Goal: Information Seeking & Learning: Learn about a topic

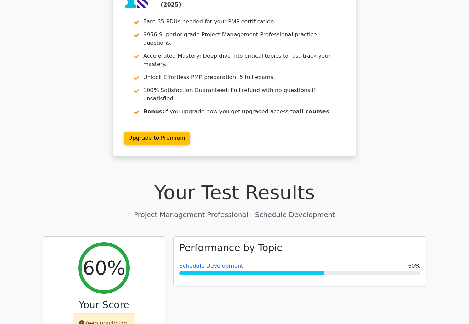
click at [208, 262] on link "Schedule Development" at bounding box center [211, 265] width 64 height 7
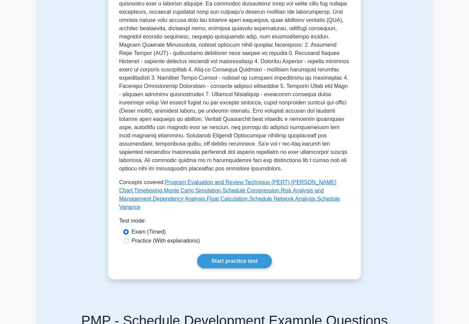
scroll to position [185, 0]
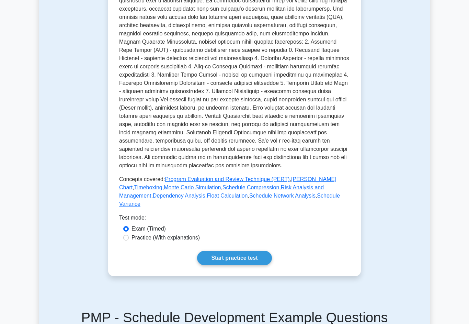
click at [254, 265] on link "Start practice test" at bounding box center [234, 257] width 74 height 14
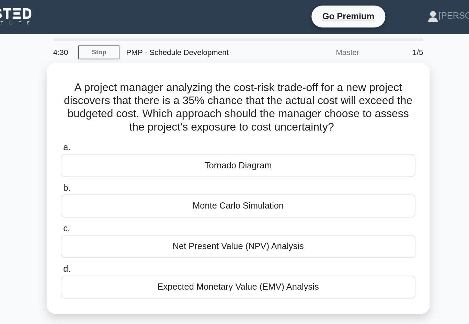
click at [123, 135] on div "Monte Carlo Simulation" at bounding box center [234, 129] width 222 height 14
click at [123, 121] on input "b. Monte Carlo Simulation" at bounding box center [123, 118] width 0 height 4
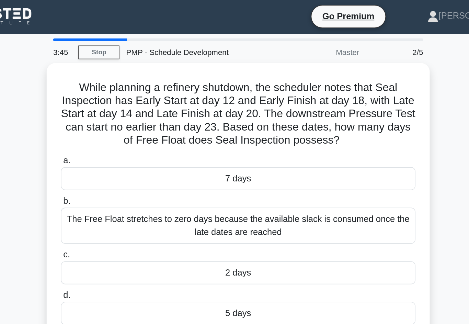
click at [123, 174] on div "2 days" at bounding box center [234, 171] width 222 height 14
click at [123, 163] on input "c. 2 days" at bounding box center [123, 160] width 0 height 4
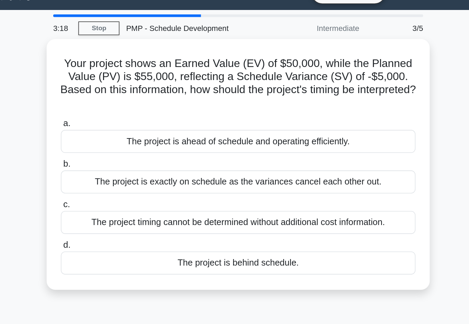
click at [123, 173] on div "The project is behind schedule." at bounding box center [234, 180] width 222 height 14
click at [123, 167] on input "d. The project is behind schedule." at bounding box center [123, 169] width 0 height 4
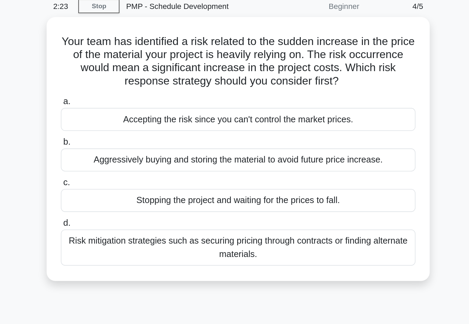
click at [123, 173] on div "Risk mitigation strategies such as securing pricing through contracts or findin…" at bounding box center [234, 184] width 222 height 23
click at [123, 167] on input "d. Risk mitigation strategies such as securing pricing through contracts or fin…" at bounding box center [123, 169] width 0 height 4
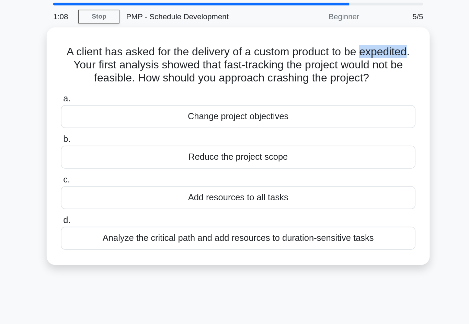
click at [123, 114] on div "Reduce the project scope" at bounding box center [234, 121] width 222 height 14
click at [123, 110] on input "b. Reduce the project scope" at bounding box center [123, 110] width 0 height 4
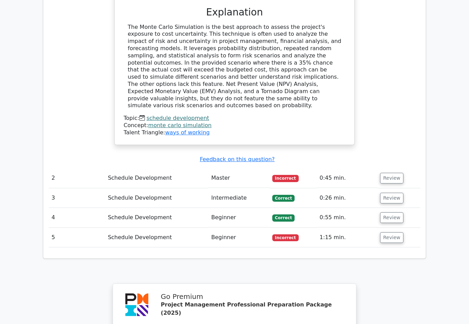
scroll to position [735, 0]
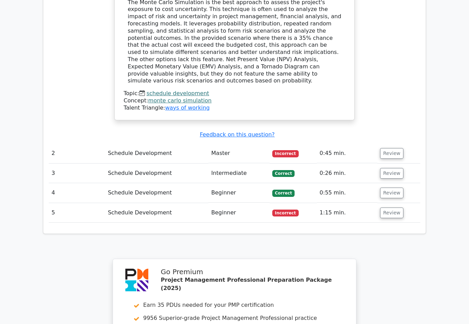
click at [403, 203] on td "Review" at bounding box center [398, 213] width 43 height 20
click at [398, 203] on td "Review" at bounding box center [398, 213] width 43 height 20
click at [398, 207] on button "Review" at bounding box center [391, 212] width 23 height 11
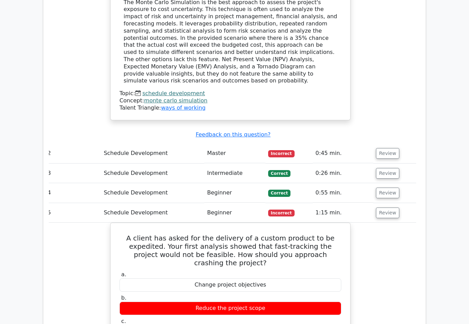
scroll to position [0, 4]
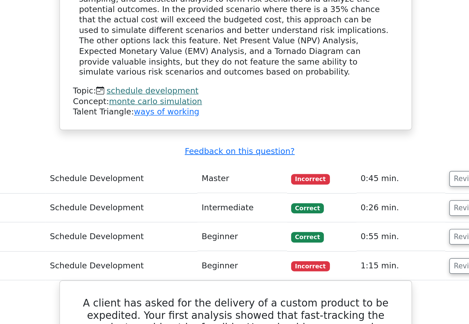
click at [376, 156] on button "Review" at bounding box center [387, 161] width 23 height 11
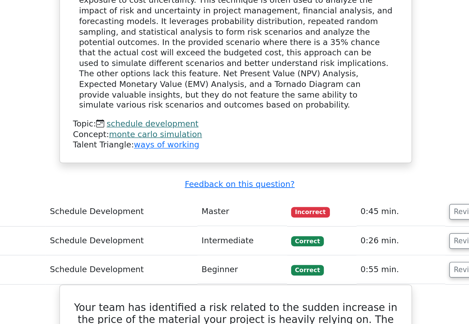
scroll to position [733, 0]
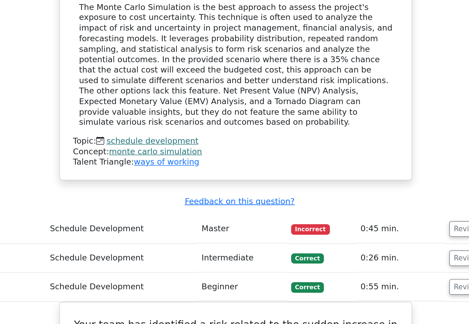
click at [376, 171] on button "Review" at bounding box center [387, 176] width 23 height 11
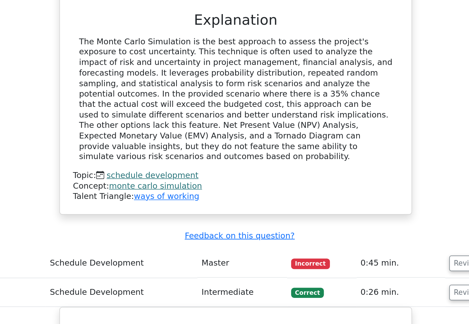
click at [376, 174] on button "Review" at bounding box center [387, 179] width 23 height 11
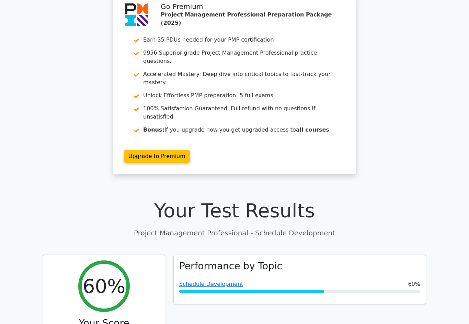
scroll to position [0, 0]
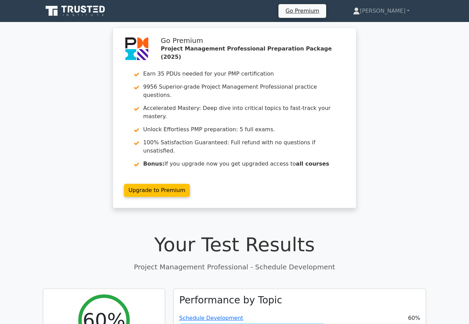
click at [301, 314] on div "Schedule Development 60%" at bounding box center [299, 318] width 241 height 8
click at [225, 314] on link "Schedule Development" at bounding box center [211, 317] width 64 height 7
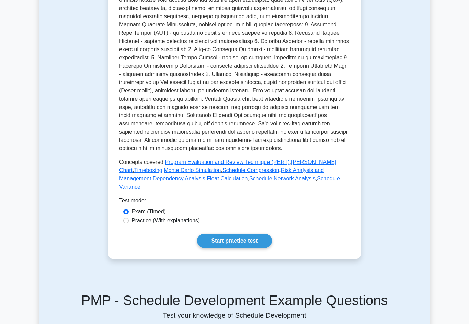
scroll to position [202, 0]
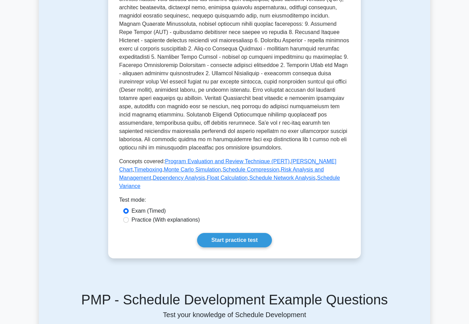
click at [238, 247] on link "Start practice test" at bounding box center [234, 240] width 74 height 14
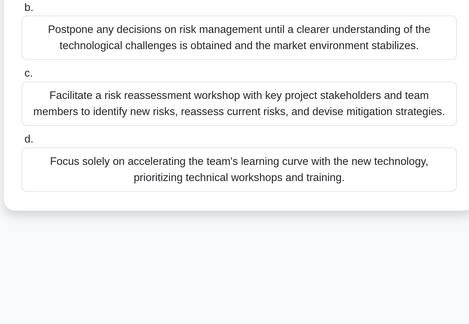
scroll to position [38, 0]
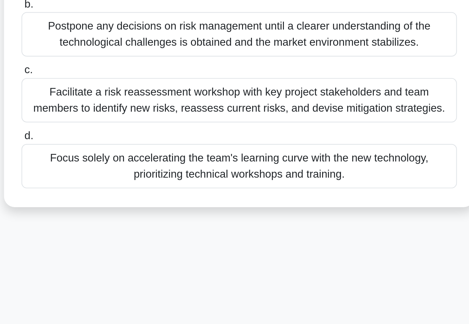
click at [123, 192] on div "Facilitate a risk reassessment workshop with key project stakeholders and team …" at bounding box center [234, 203] width 222 height 23
click at [123, 186] on input "c. Facilitate a risk reassessment workshop with key project stakeholders and te…" at bounding box center [123, 188] width 0 height 4
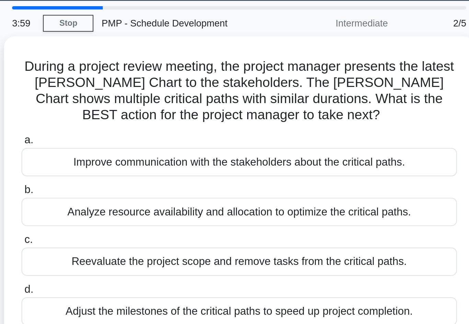
scroll to position [0, 0]
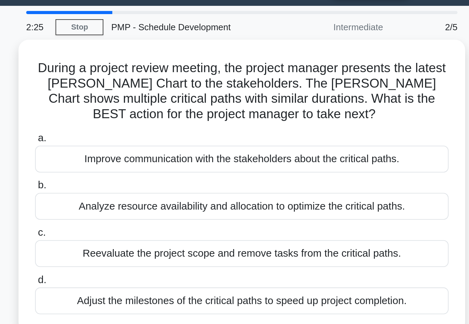
click at [123, 122] on div "Analyze resource availability and allocation to optimize the critical paths." at bounding box center [234, 129] width 222 height 14
click at [123, 116] on input "b. Analyze resource availability and allocation to optimize the critical paths." at bounding box center [123, 118] width 0 height 4
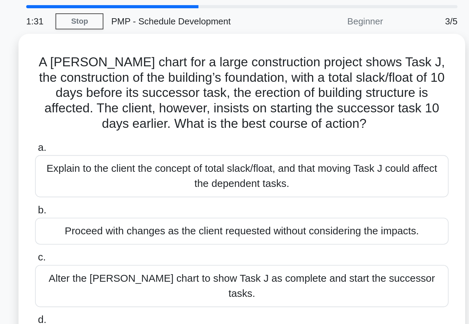
click at [123, 139] on div "Proceed with changes as the client requested without considering the impacts." at bounding box center [234, 146] width 222 height 14
click at [123, 133] on input "b. Proceed with changes as the client requested without considering the impacts." at bounding box center [123, 135] width 0 height 4
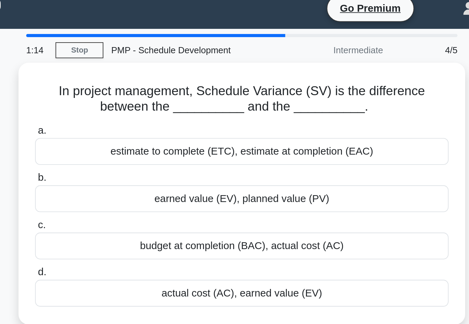
click at [123, 132] on div "budget at completion (BAC), actual cost (AC)" at bounding box center [234, 138] width 222 height 14
click at [123, 130] on input "c. budget at completion (BAC), actual cost (AC)" at bounding box center [123, 127] width 0 height 4
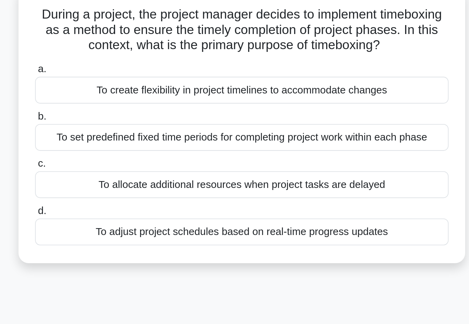
click at [123, 114] on div "To set predefined fixed time periods for completing project work within each ph…" at bounding box center [234, 121] width 222 height 14
click at [123, 108] on input "b. To set predefined fixed time periods for completing project work within each…" at bounding box center [123, 110] width 0 height 4
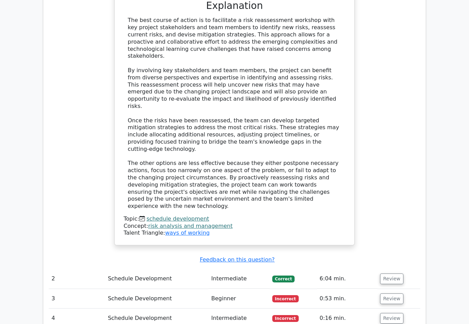
scroll to position [884, 0]
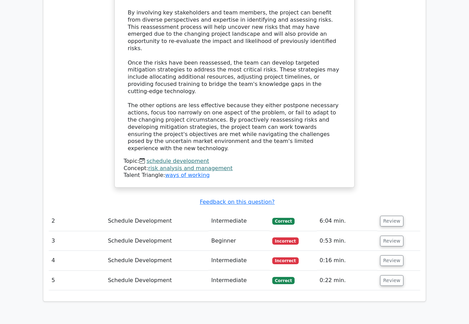
click at [397, 255] on button "Review" at bounding box center [391, 260] width 23 height 11
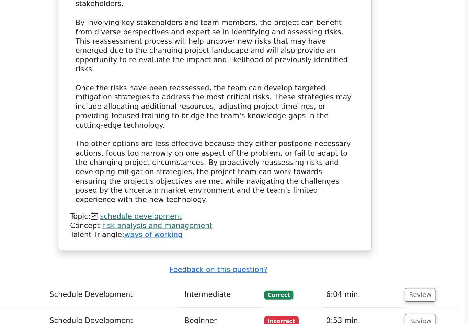
scroll to position [877, 0]
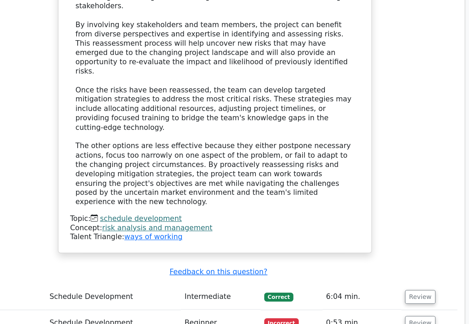
click at [380, 242] on button "Review" at bounding box center [391, 247] width 23 height 11
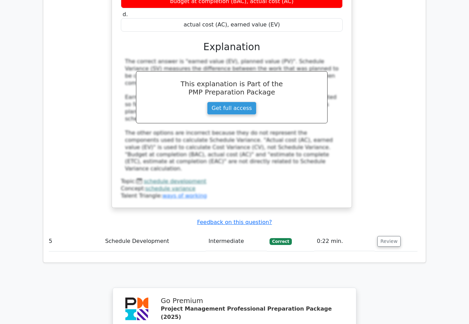
scroll to position [1737, 0]
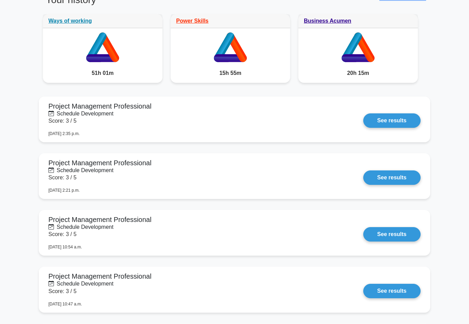
scroll to position [537, 0]
click at [363, 128] on link "See results" at bounding box center [391, 120] width 57 height 14
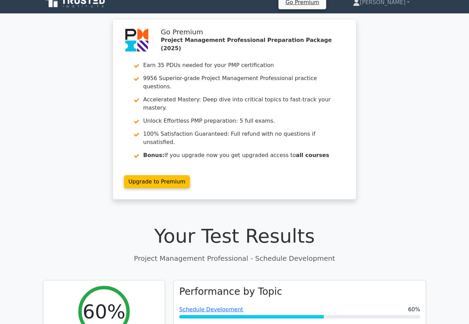
scroll to position [16, 0]
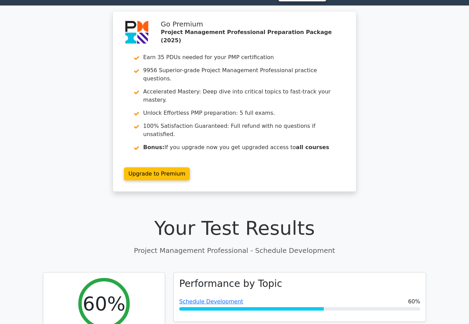
click at [227, 298] on link "Schedule Development" at bounding box center [211, 301] width 64 height 7
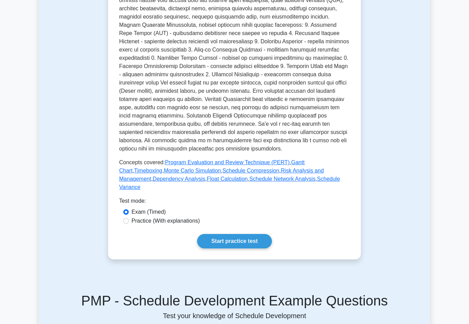
scroll to position [201, 0]
click at [249, 248] on link "Start practice test" at bounding box center [234, 241] width 74 height 14
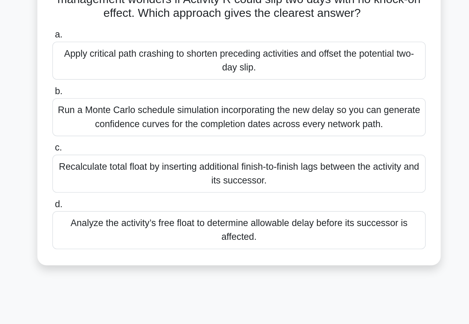
click at [123, 206] on div "Analyze the activity’s free float to determine allowable delay before its succe…" at bounding box center [234, 217] width 222 height 23
click at [123, 200] on input "d. Analyze the activity’s free float to determine allowable delay before its su…" at bounding box center [123, 202] width 0 height 4
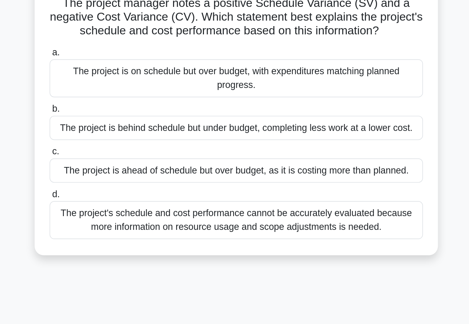
click at [123, 173] on div "The project is ahead of schedule but over budget, as it is costing more than pl…" at bounding box center [234, 180] width 222 height 14
click at [123, 166] on input "c. The project is ahead of schedule but over budget, as it is costing more than…" at bounding box center [123, 168] width 0 height 4
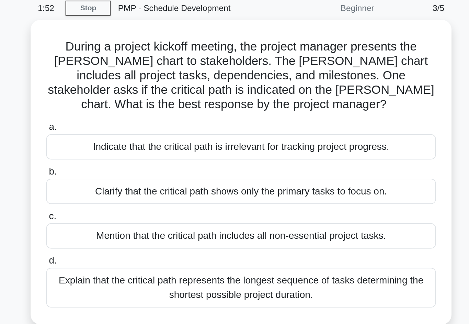
click at [232, 182] on div "Explain that the critical path represents the longest sequence of tasks determi…" at bounding box center [234, 193] width 222 height 23
click at [123, 175] on input "d. Explain that the critical path represents the longest sequence of tasks dete…" at bounding box center [123, 177] width 0 height 4
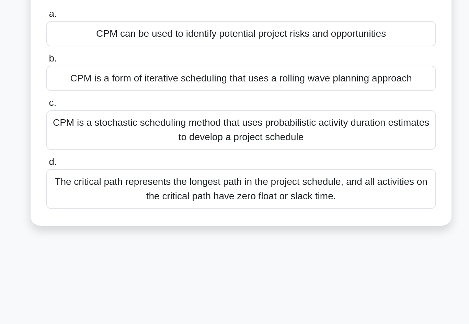
click at [123, 165] on div "The critical path represents the longest path in the project schedule, and all …" at bounding box center [234, 176] width 222 height 23
click at [123, 159] on input "d. The critical path represents the longest path in the project schedule, and a…" at bounding box center [123, 161] width 0 height 4
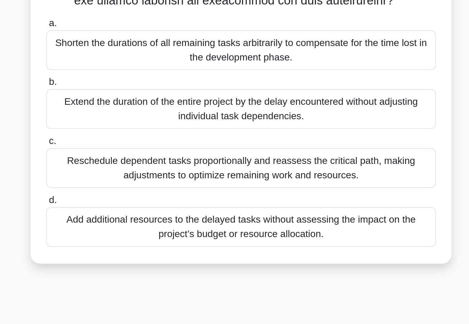
scroll to position [47, 0]
click at [207, 216] on div "Reschedule dependent tasks proportionally and reassess the critical path, makin…" at bounding box center [234, 227] width 222 height 23
click at [123, 210] on input "c. Reschedule dependent tasks proportionally and reassess the critical path, ma…" at bounding box center [123, 212] width 0 height 4
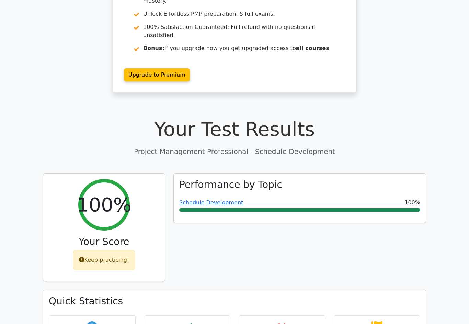
scroll to position [115, 0]
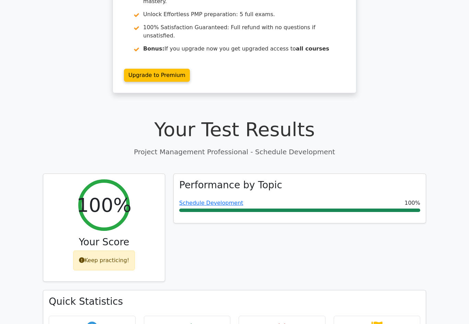
click at [232, 199] on link "Schedule Development" at bounding box center [211, 202] width 64 height 7
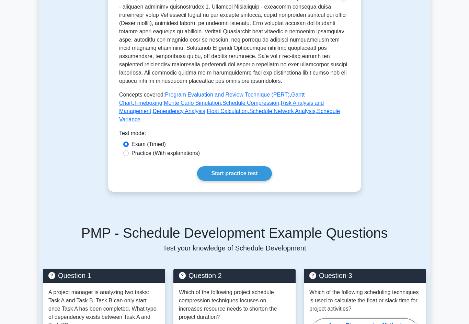
click at [248, 180] on link "Start practice test" at bounding box center [234, 173] width 74 height 14
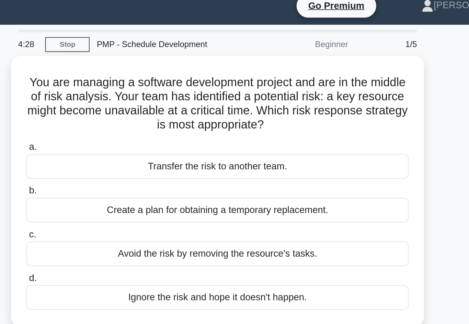
click at [153, 122] on div "Create a plan for obtaining a temporary replacement." at bounding box center [234, 129] width 222 height 14
click at [123, 119] on input "b. Create a plan for obtaining a temporary replacement." at bounding box center [123, 118] width 0 height 4
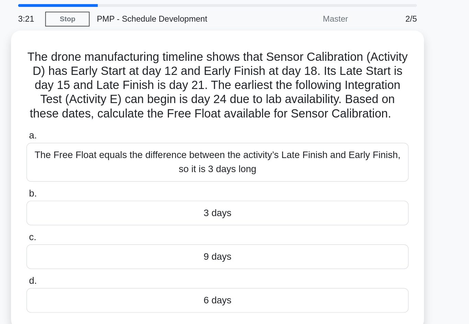
click at [150, 190] on div "6 days" at bounding box center [234, 197] width 222 height 14
click at [123, 184] on input "d. 6 days" at bounding box center [123, 186] width 0 height 4
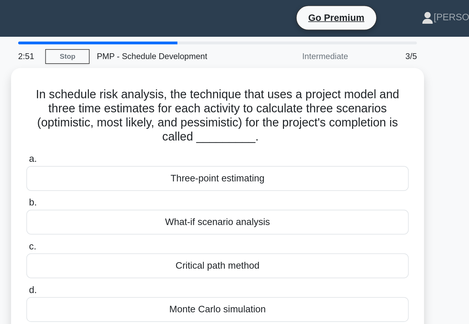
click at [123, 105] on div "Three-point estimating" at bounding box center [234, 104] width 222 height 14
click at [123, 95] on input "a. Three-point estimating" at bounding box center [123, 93] width 0 height 4
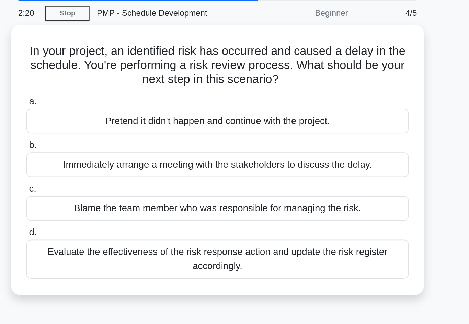
click at [123, 165] on div "Evaluate the effectiveness of the risk response action and update the risk regi…" at bounding box center [234, 176] width 222 height 23
click at [123, 159] on input "d. Evaluate the effectiveness of the risk response action and update the risk r…" at bounding box center [123, 161] width 0 height 4
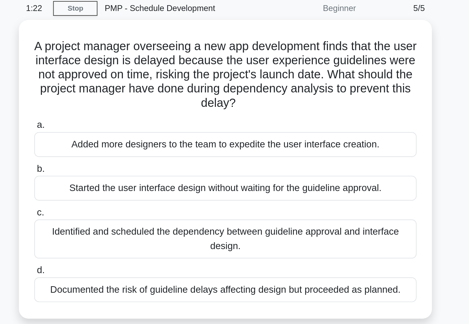
click at [123, 156] on div "Identified and scheduled the dependency between guideline approval and interfac…" at bounding box center [234, 167] width 222 height 23
click at [123, 150] on input "c. Identified and scheduled the dependency between guideline approval and inter…" at bounding box center [123, 152] width 0 height 4
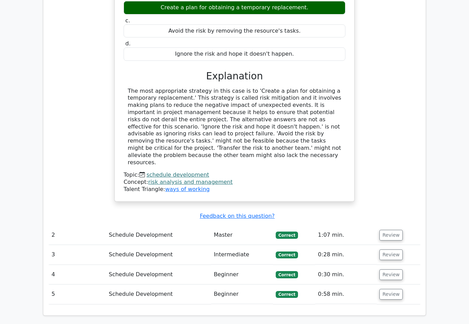
scroll to position [639, 0]
click at [395, 225] on td "Review" at bounding box center [398, 235] width 44 height 20
click at [393, 230] on button "Review" at bounding box center [390, 235] width 23 height 11
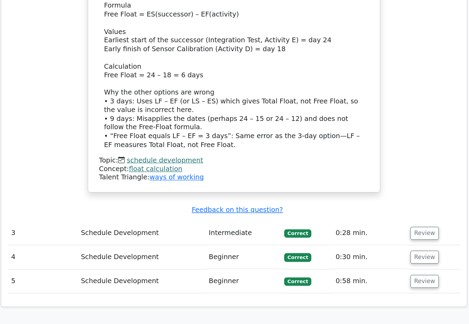
scroll to position [1045, 0]
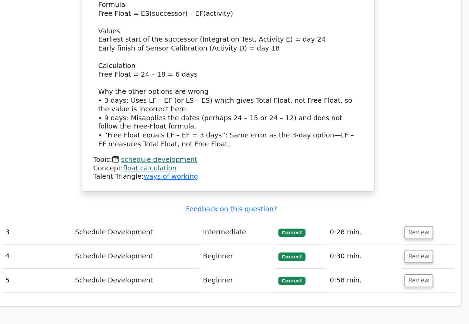
click at [379, 272] on button "Review" at bounding box center [390, 277] width 23 height 11
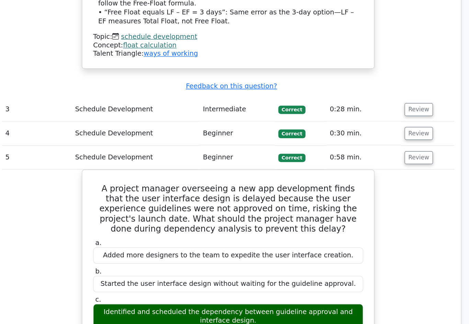
scroll to position [1173, 0]
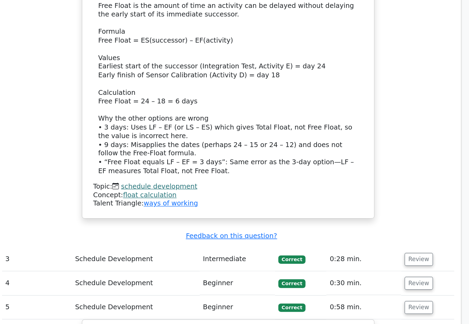
click at [379, 227] on button "Review" at bounding box center [390, 232] width 23 height 11
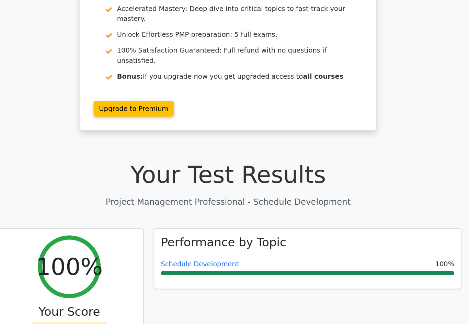
scroll to position [72, 0]
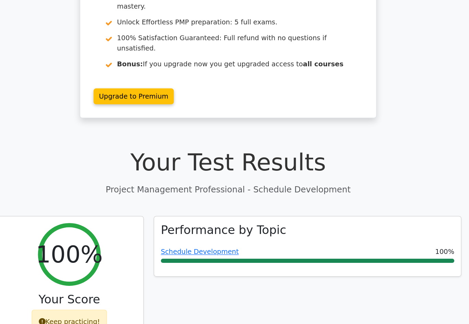
click at [188, 242] on link "Schedule Development" at bounding box center [211, 245] width 64 height 7
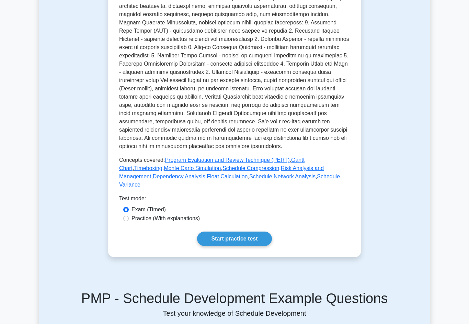
scroll to position [205, 0]
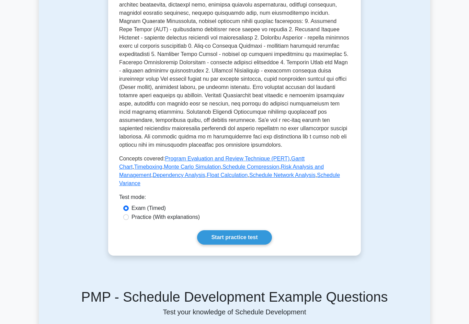
click at [249, 244] on link "Start practice test" at bounding box center [234, 237] width 74 height 14
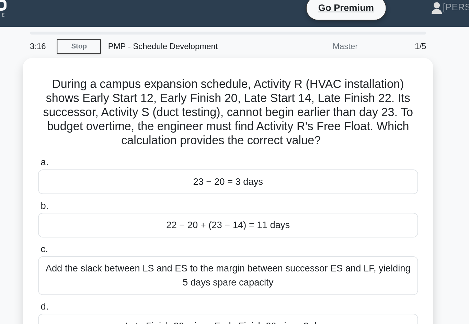
click at [123, 140] on div "22 − 20 + (23 − 14) = 11 days" at bounding box center [234, 138] width 222 height 14
click at [123, 129] on input "b. 22 − 20 + (23 − 14) = 11 days" at bounding box center [123, 127] width 0 height 4
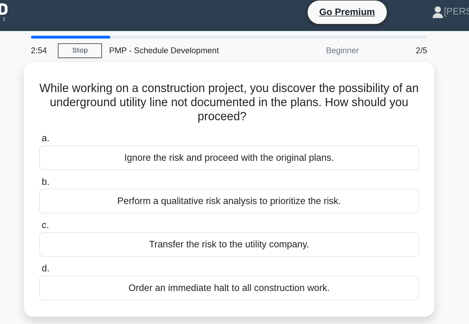
click at [123, 120] on div "Perform a qualitative risk analysis to prioritize the risk." at bounding box center [234, 121] width 222 height 14
click at [123, 113] on input "b. Perform a qualitative risk analysis to prioritize the risk." at bounding box center [123, 110] width 0 height 4
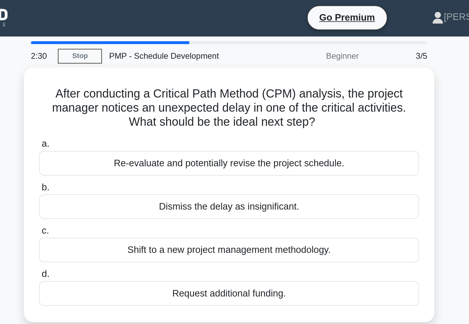
click at [123, 96] on div "Re-evaluate and potentially revise the project schedule." at bounding box center [234, 96] width 222 height 14
click at [123, 87] on input "a. Re-evaluate and potentially revise the project schedule." at bounding box center [123, 85] width 0 height 4
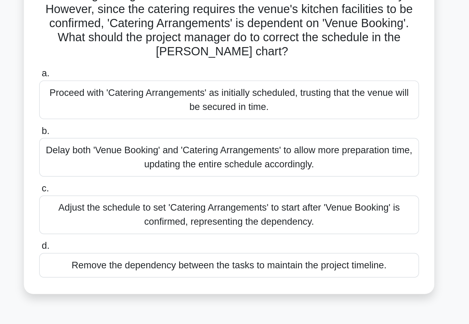
click at [123, 189] on div "Adjust the schedule to set 'Catering Arrangements' to start after 'Venue Bookin…" at bounding box center [234, 200] width 222 height 23
click at [123, 183] on input "c. Adjust the schedule to set 'Catering Arrangements' to start after 'Venue Boo…" at bounding box center [123, 185] width 0 height 4
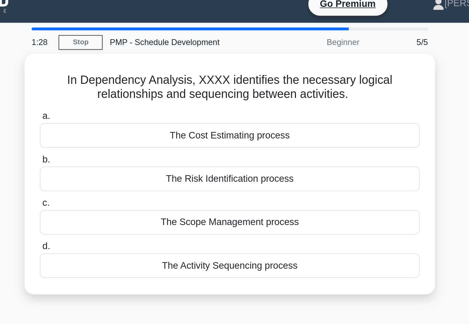
click at [236, 157] on div "The Activity Sequencing process" at bounding box center [234, 164] width 222 height 14
click at [123, 155] on input "d. The Activity Sequencing process" at bounding box center [123, 153] width 0 height 4
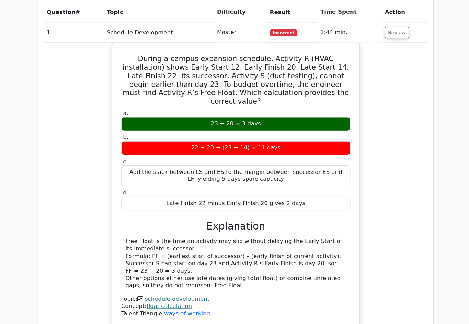
scroll to position [521, 0]
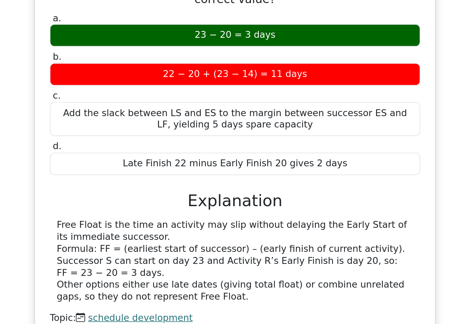
click at [148, 291] on link "float calculation" at bounding box center [170, 294] width 44 height 7
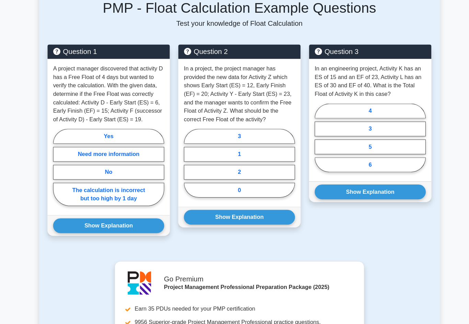
scroll to position [512, 0]
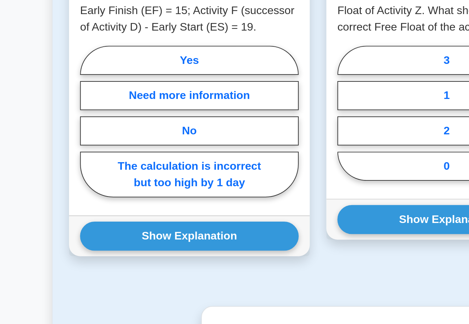
click at [52, 157] on label "No" at bounding box center [106, 164] width 108 height 14
click at [52, 160] on input "No" at bounding box center [54, 162] width 4 height 4
radio input "true"
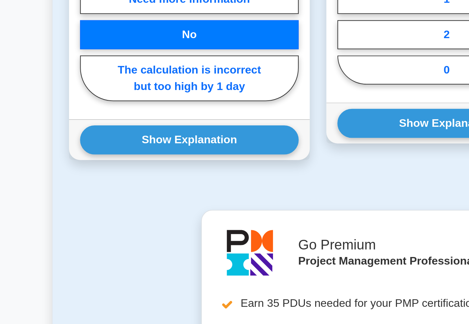
click at [52, 210] on button "Show Explanation" at bounding box center [106, 217] width 108 height 14
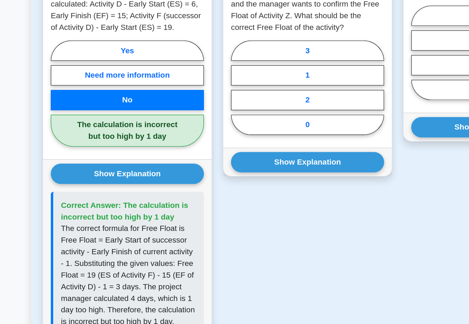
scroll to position [606, 0]
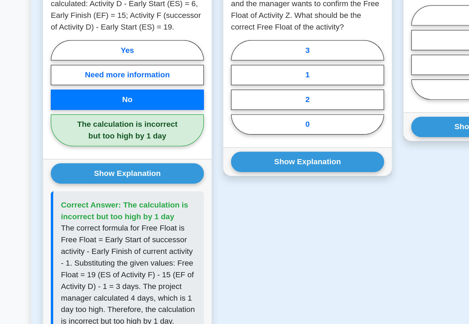
click at [52, 104] on label "The calculation is incorrect but too high by 1 day" at bounding box center [106, 92] width 108 height 23
click at [52, 70] on input "The calculation is incorrect but too high by 1 day" at bounding box center [54, 68] width 4 height 4
radio input "true"
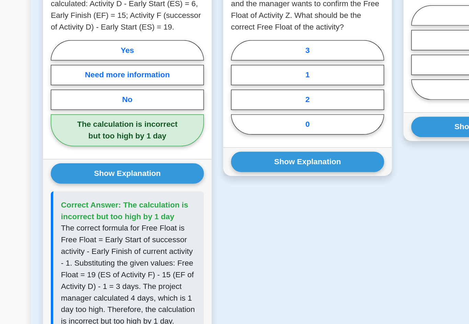
click at [52, 130] on button "Show Explanation" at bounding box center [106, 123] width 108 height 14
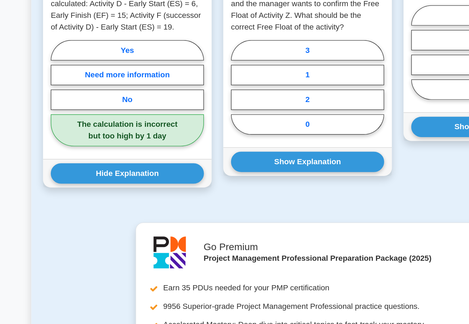
click at [52, 130] on button "Hide Explanation" at bounding box center [106, 123] width 108 height 14
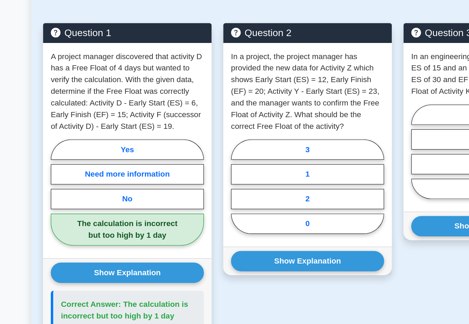
scroll to position [529, 0]
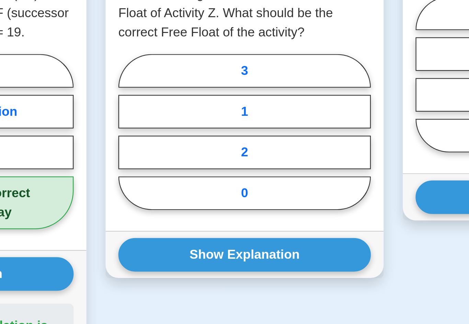
click at [180, 122] on label "1" at bounding box center [234, 129] width 108 height 14
click at [180, 138] on input "1" at bounding box center [182, 140] width 4 height 4
radio input "true"
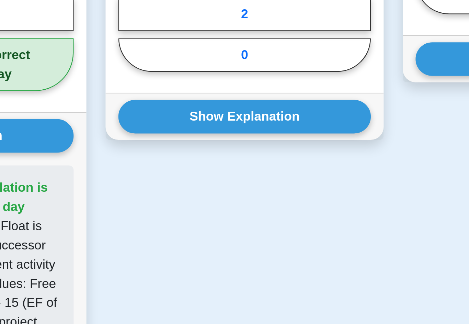
click at [180, 184] on button "Show Explanation" at bounding box center [234, 191] width 108 height 14
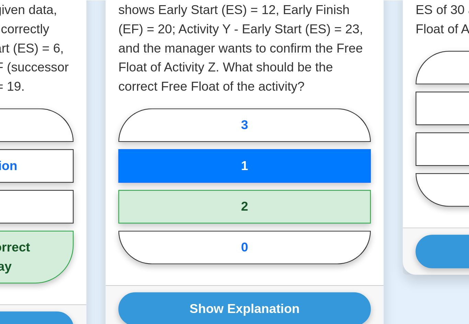
scroll to position [587, 0]
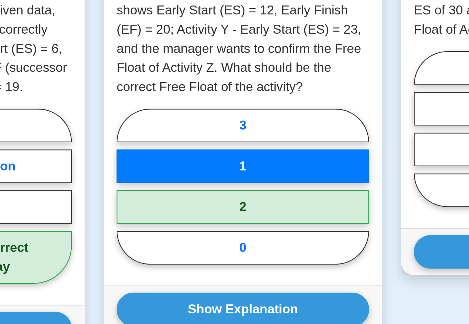
click at [180, 96] on label "2" at bounding box center [234, 89] width 108 height 14
click at [180, 84] on input "2" at bounding box center [182, 82] width 4 height 4
radio input "true"
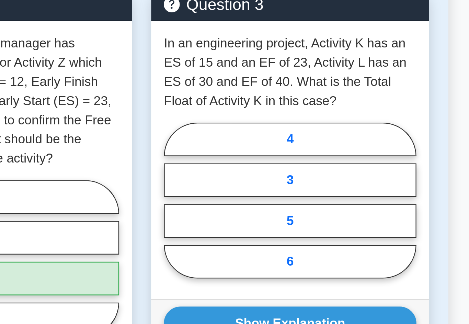
scroll to position [557, 0]
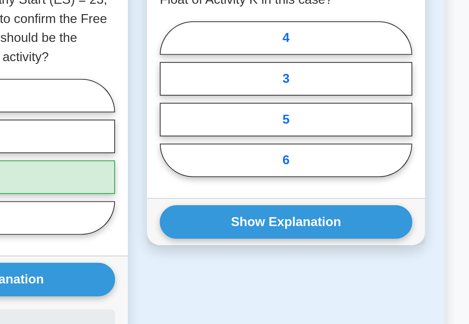
click at [308, 109] on label "6" at bounding box center [362, 112] width 108 height 14
click at [308, 91] on input "6" at bounding box center [310, 88] width 4 height 4
radio input "true"
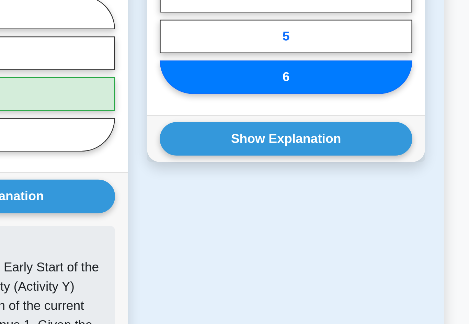
click at [308, 132] on button "Show Explanation" at bounding box center [362, 139] width 108 height 14
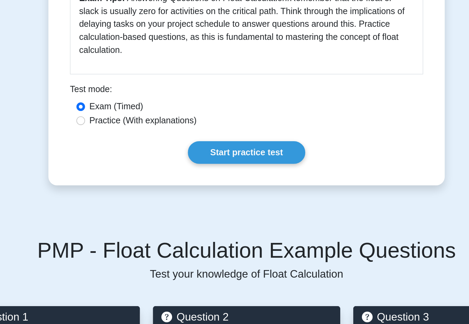
scroll to position [247, 0]
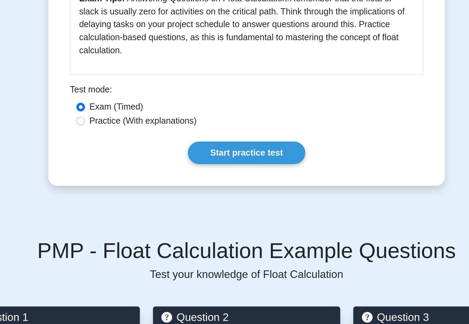
click at [197, 199] on link "Start practice test" at bounding box center [234, 206] width 74 height 14
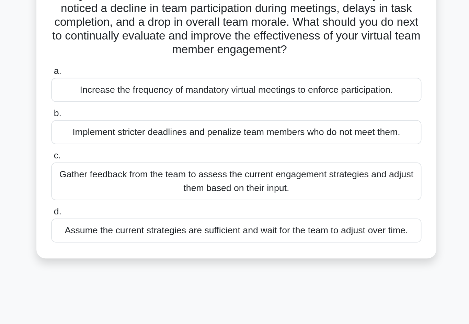
click at [123, 181] on div "Gather feedback from the team to assess the current engagement strategies and a…" at bounding box center [234, 192] width 222 height 23
click at [123, 175] on input "c. Gather feedback from the team to assess the current engagement strategies an…" at bounding box center [123, 177] width 0 height 4
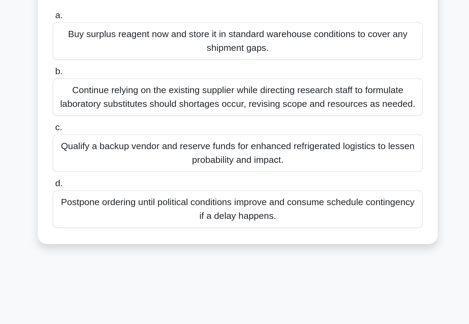
click at [241, 189] on div "Qualify a backup vendor and reserve funds for enhanced refrigerated logistics t…" at bounding box center [234, 200] width 222 height 23
click at [123, 183] on input "c. Qualify a backup vendor and reserve funds for enhanced refrigerated logistic…" at bounding box center [123, 185] width 0 height 4
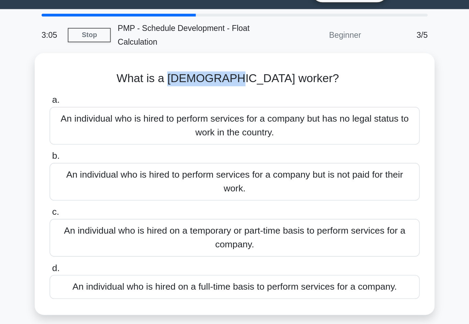
click at [227, 148] on div "An individual who is hired on a temporary or part-time basis to perform service…" at bounding box center [234, 159] width 222 height 23
click at [123, 142] on input "c. An individual who is hired on a temporary or part-time basis to perform serv…" at bounding box center [123, 144] width 0 height 4
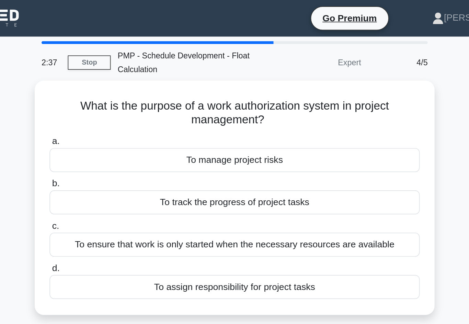
click at [236, 97] on div "To manage project risks" at bounding box center [234, 96] width 222 height 14
click at [123, 87] on input "a. To manage project risks" at bounding box center [123, 85] width 0 height 4
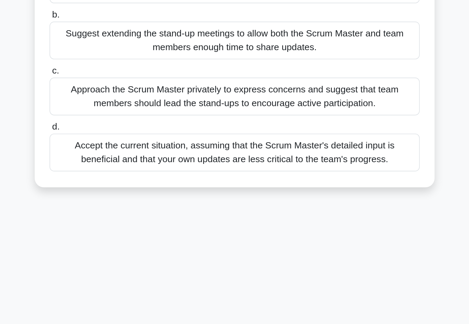
scroll to position [12, 0]
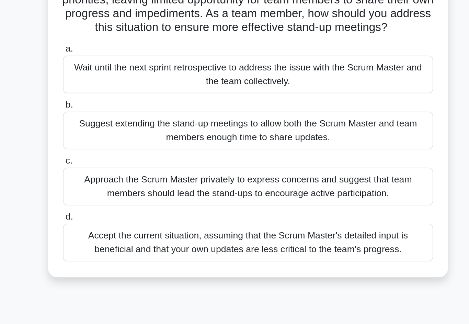
click at [248, 169] on div "Approach the Scrum Master privately to express concerns and suggest that team m…" at bounding box center [234, 180] width 222 height 23
click at [123, 163] on input "c. Approach the Scrum Master privately to express concerns and suggest that tea…" at bounding box center [123, 165] width 0 height 4
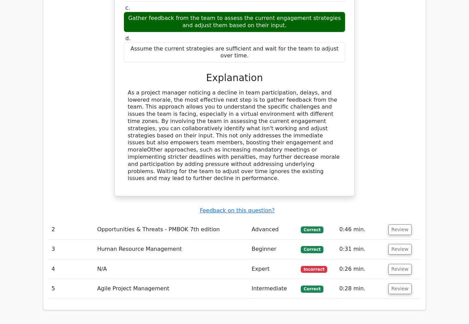
click at [408, 264] on button "Review" at bounding box center [399, 269] width 23 height 11
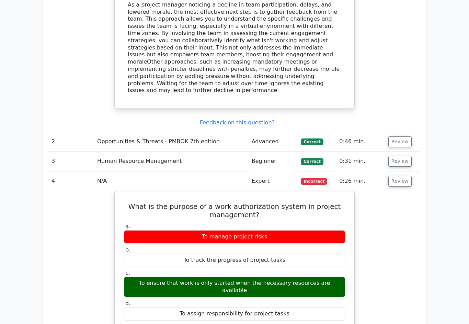
scroll to position [786, 0]
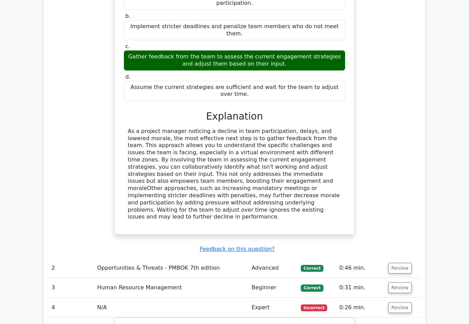
click at [409, 263] on button "Review" at bounding box center [399, 268] width 23 height 11
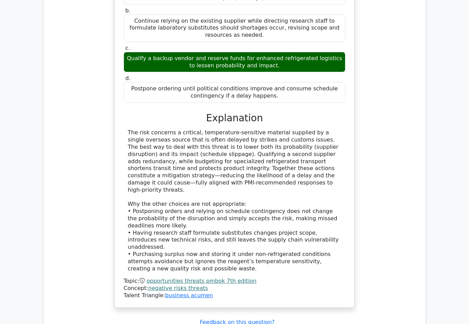
scroll to position [1060, 0]
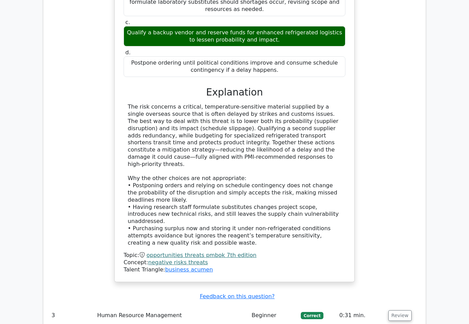
click at [408, 310] on button "Review" at bounding box center [399, 315] width 23 height 11
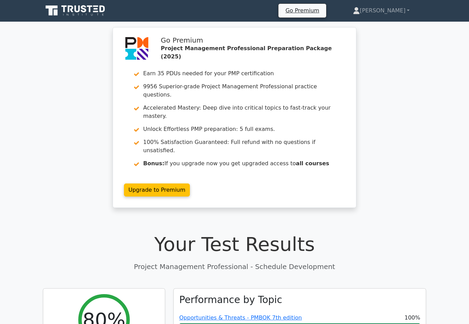
scroll to position [0, 0]
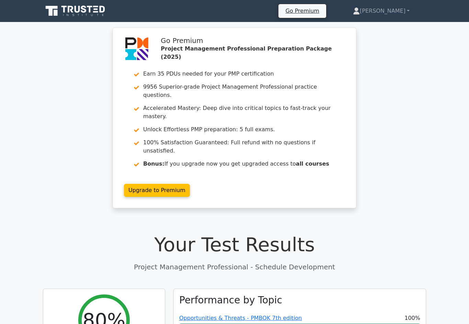
click at [396, 9] on link "[PERSON_NAME]" at bounding box center [381, 11] width 90 height 14
click at [375, 30] on link "Profile" at bounding box center [364, 27] width 54 height 11
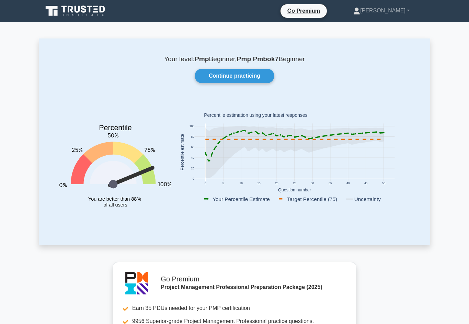
click at [246, 79] on link "Continue practicing" at bounding box center [235, 76] width 80 height 14
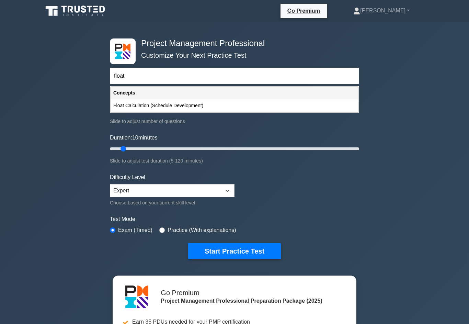
click at [194, 109] on div "Float Calculation (Schedule Development)" at bounding box center [234, 105] width 248 height 13
type input "Float Calculation (Schedule Development)"
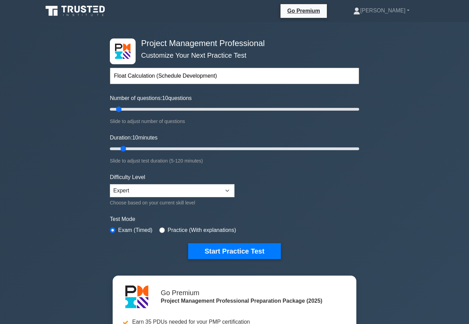
type input "5"
click at [115, 112] on input "Number of questions: 10 questions" at bounding box center [234, 109] width 249 height 8
click at [267, 253] on button "Start Practice Test" at bounding box center [234, 251] width 93 height 16
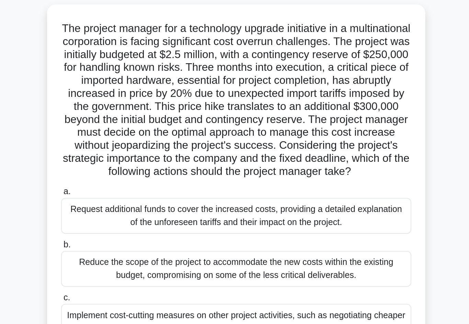
scroll to position [45, 0]
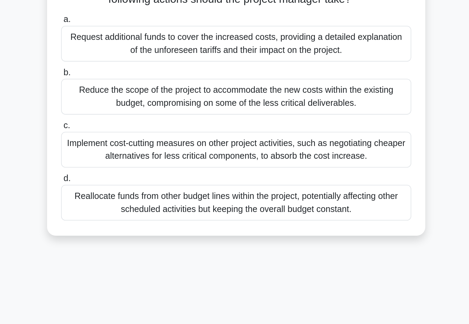
click at [246, 227] on div "Reallocate funds from other budget lines within the project, potentially affect…" at bounding box center [234, 238] width 222 height 23
click at [123, 221] on input "d. Reallocate funds from other budget lines within the project, potentially aff…" at bounding box center [123, 223] width 0 height 4
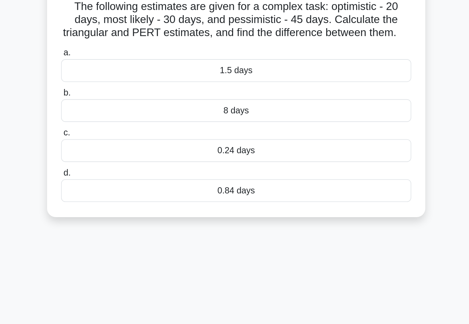
scroll to position [0, 0]
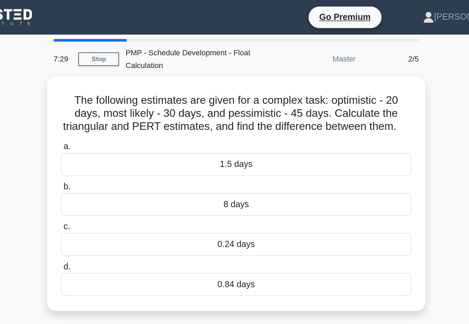
click at [246, 137] on div "8 days" at bounding box center [234, 129] width 222 height 14
click at [123, 121] on input "b. 8 days" at bounding box center [123, 118] width 0 height 4
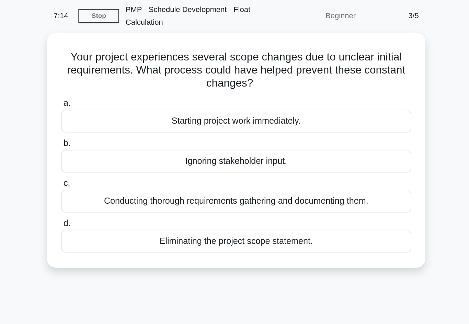
click at [252, 148] on div "Conducting thorough requirements gathering and documenting them." at bounding box center [234, 155] width 222 height 14
click at [123, 142] on input "c. Conducting thorough requirements gathering and documenting them." at bounding box center [123, 144] width 0 height 4
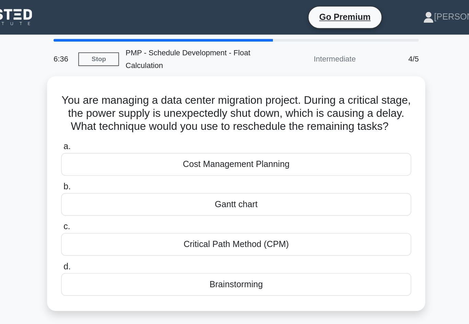
click at [248, 161] on div "Critical Path Method (CPM)" at bounding box center [234, 155] width 222 height 14
click at [123, 146] on input "c. Critical Path Method (CPM)" at bounding box center [123, 144] width 0 height 4
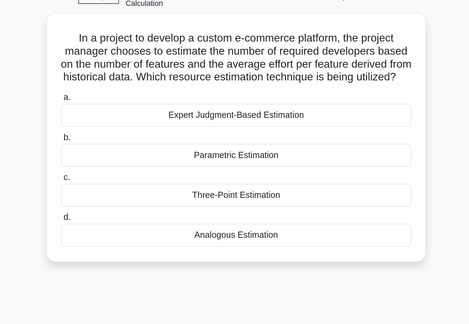
click at [242, 131] on div "Parametric Estimation" at bounding box center [234, 138] width 222 height 14
click at [123, 125] on input "b. Parametric Estimation" at bounding box center [123, 127] width 0 height 4
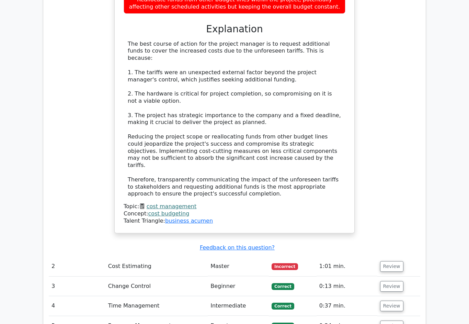
scroll to position [808, 0]
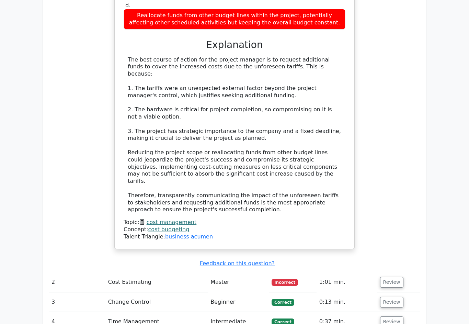
click at [397, 316] on button "Review" at bounding box center [391, 321] width 23 height 11
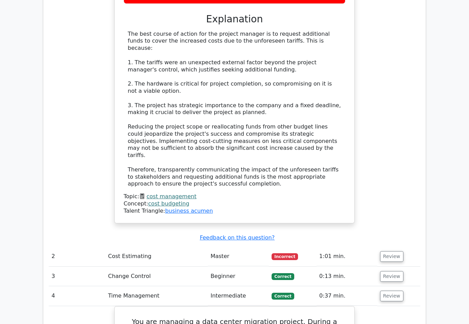
scroll to position [821, 0]
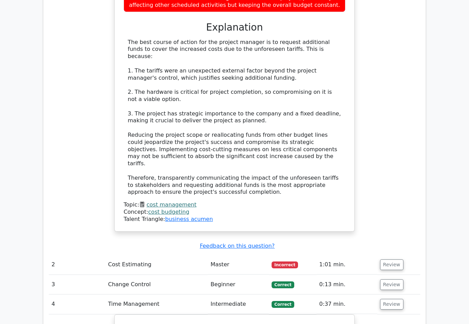
click at [395, 299] on button "Review" at bounding box center [391, 304] width 23 height 11
click at [394, 279] on button "Review" at bounding box center [391, 284] width 23 height 11
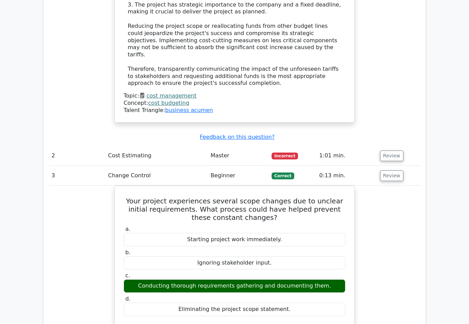
scroll to position [959, 0]
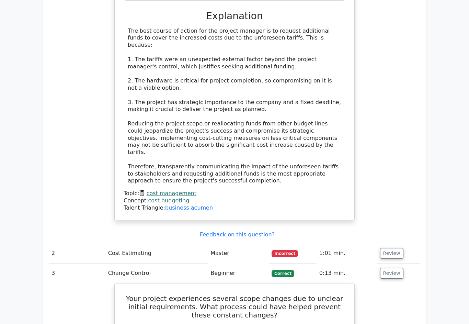
click at [391, 268] on button "Review" at bounding box center [391, 273] width 23 height 11
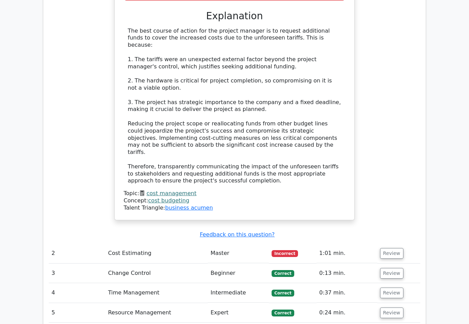
scroll to position [832, 0]
click at [390, 248] on button "Review" at bounding box center [391, 253] width 23 height 11
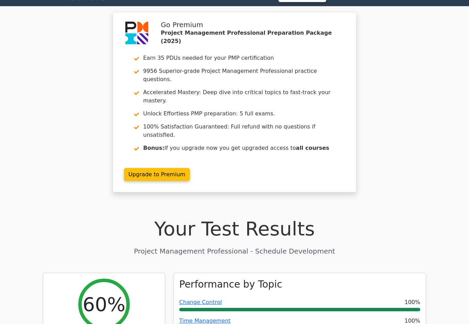
scroll to position [0, 0]
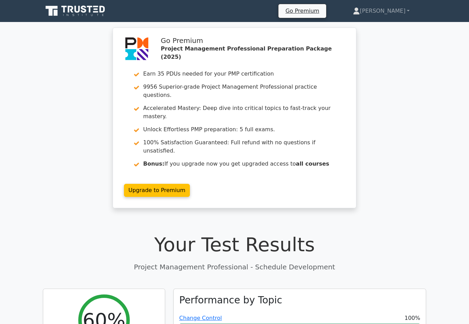
click at [387, 16] on link "[PERSON_NAME]" at bounding box center [381, 11] width 90 height 14
click at [376, 26] on link "Profile" at bounding box center [364, 27] width 54 height 11
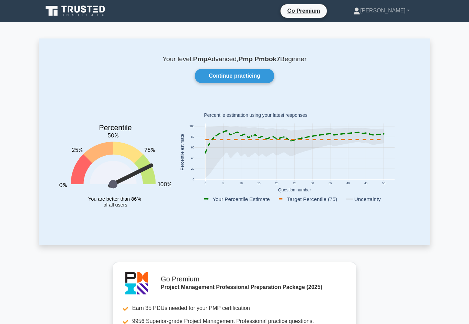
click at [247, 79] on link "Continue practicing" at bounding box center [235, 76] width 80 height 14
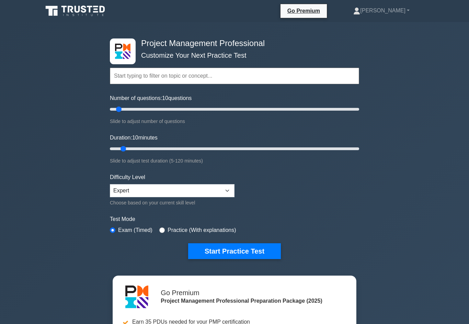
click at [227, 79] on input "text" at bounding box center [234, 76] width 249 height 16
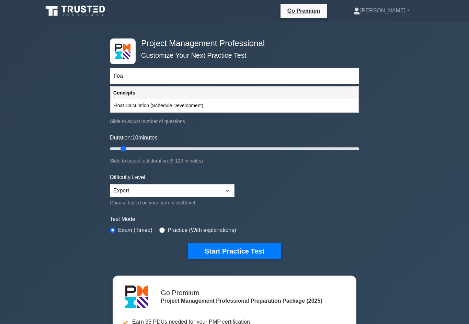
click at [197, 110] on div "Float Calculation (Schedule Development)" at bounding box center [234, 105] width 248 height 13
type input "Float Calculation (Schedule Development)"
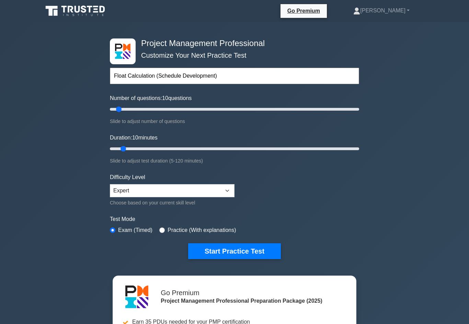
type input "5"
click at [114, 109] on input "Number of questions: 10 questions" at bounding box center [234, 109] width 249 height 8
click at [244, 248] on button "Start Practice Test" at bounding box center [234, 251] width 93 height 16
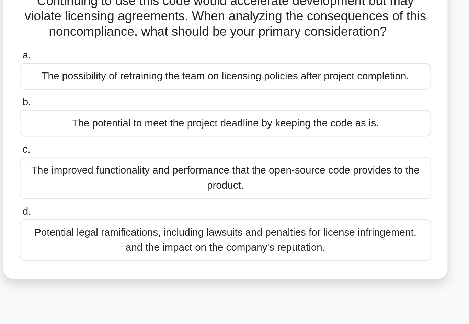
click at [123, 206] on div "Potential legal ramifications, including lawsuits and penalties for license inf…" at bounding box center [234, 217] width 222 height 23
click at [123, 200] on input "d. Potential legal ramifications, including lawsuits and penalties for license …" at bounding box center [123, 202] width 0 height 4
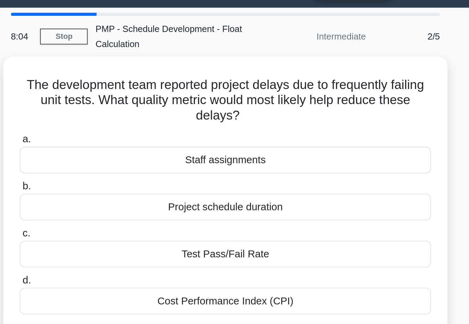
click at [123, 148] on div "Test Pass/Fail Rate" at bounding box center [234, 155] width 222 height 14
click at [123, 142] on input "c. Test Pass/Fail Rate" at bounding box center [123, 144] width 0 height 4
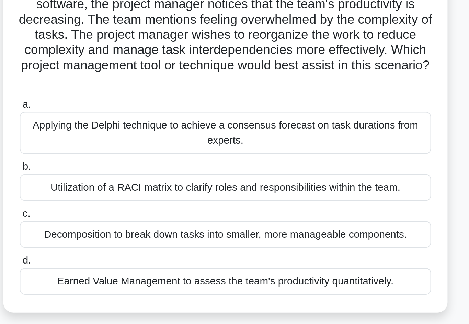
click at [123, 130] on div "Applying the Delphi technique to achieve a consensus forecast on task durations…" at bounding box center [234, 141] width 222 height 23
click at [123, 124] on input "a. Applying the Delphi technique to achieve a consensus forecast on task durati…" at bounding box center [123, 126] width 0 height 4
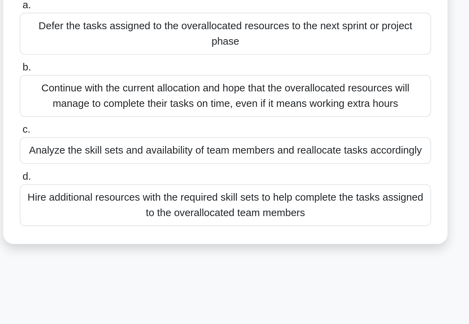
click at [123, 164] on div "Analyze the skill sets and availability of team members and reallocate tasks ac…" at bounding box center [234, 171] width 222 height 14
click at [123, 158] on input "c. Analyze the skill sets and availability of team members and reallocate tasks…" at bounding box center [123, 160] width 0 height 4
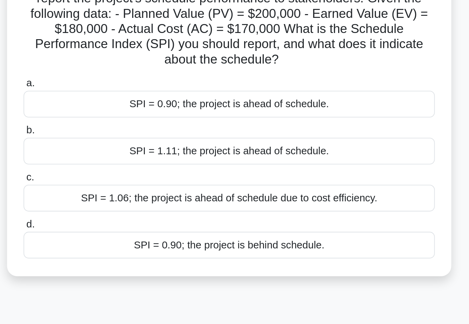
click at [123, 198] on div "SPI = 0.90; the project is behind schedule." at bounding box center [234, 205] width 222 height 14
click at [123, 192] on input "d. SPI = 0.90; the project is behind schedule." at bounding box center [123, 194] width 0 height 4
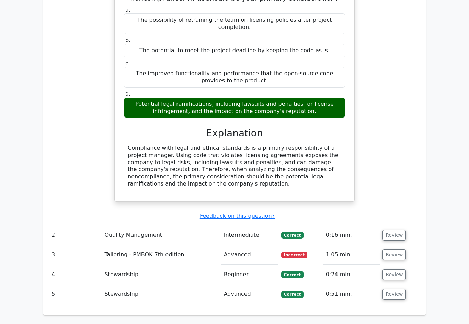
scroll to position [628, 0]
click at [397, 249] on button "Review" at bounding box center [393, 254] width 23 height 11
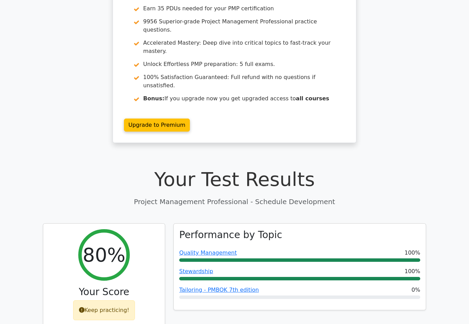
scroll to position [0, 0]
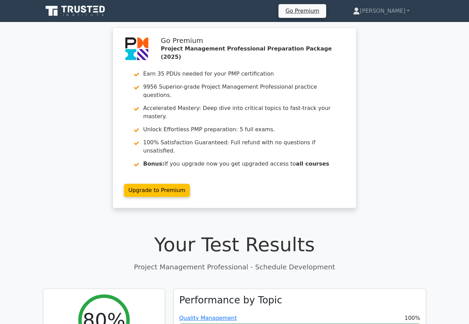
click at [386, 11] on link "[PERSON_NAME]" at bounding box center [381, 11] width 90 height 14
click at [371, 30] on link "Profile" at bounding box center [364, 27] width 54 height 11
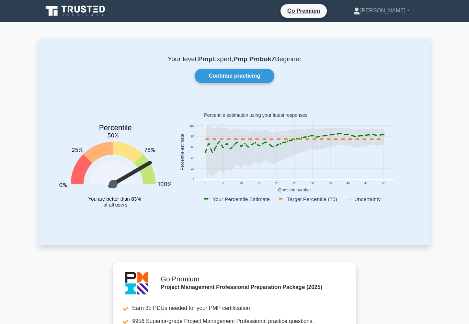
click at [246, 75] on link "Continue practicing" at bounding box center [235, 76] width 80 height 14
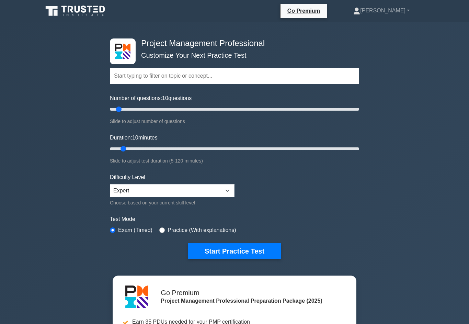
click at [273, 68] on input "text" at bounding box center [234, 76] width 249 height 16
click at [405, 66] on div "Project Management Professional Customize Your Next Practice Test Topics Scope …" at bounding box center [234, 231] width 469 height 419
